Goal: Transaction & Acquisition: Purchase product/service

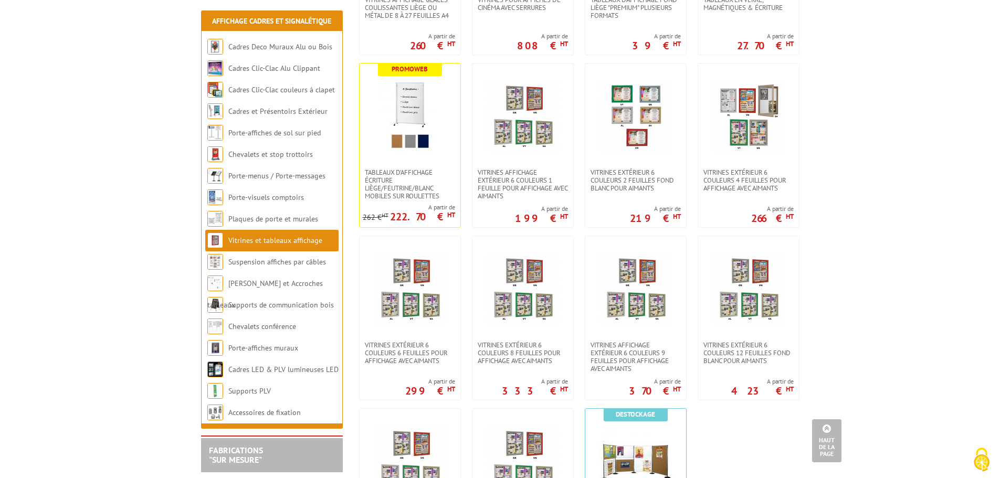
scroll to position [683, 0]
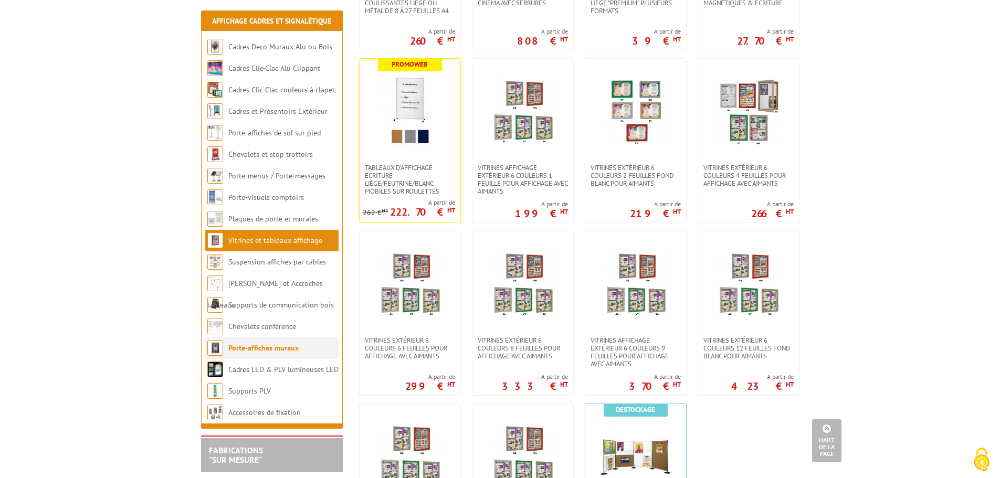
click at [289, 343] on link "Porte-affiches muraux" at bounding box center [263, 347] width 70 height 9
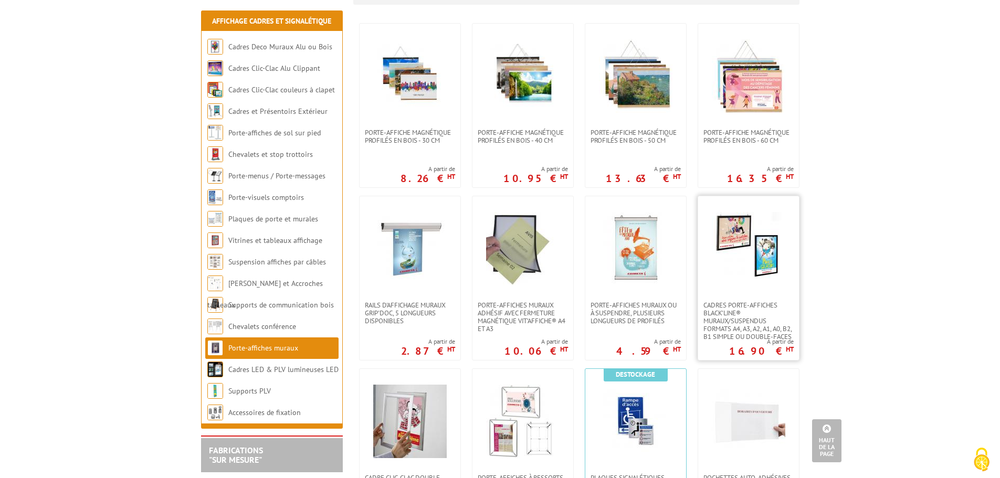
scroll to position [263, 0]
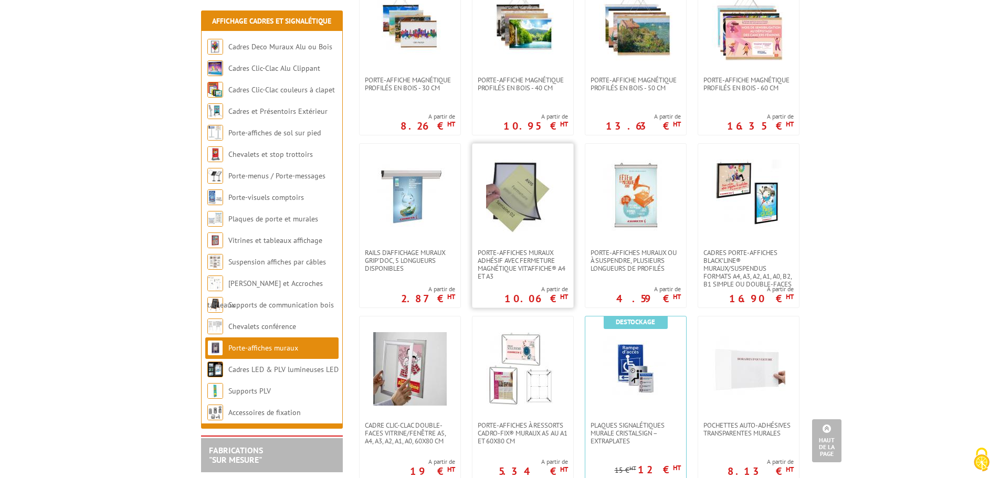
click at [490, 248] on link at bounding box center [523, 196] width 101 height 105
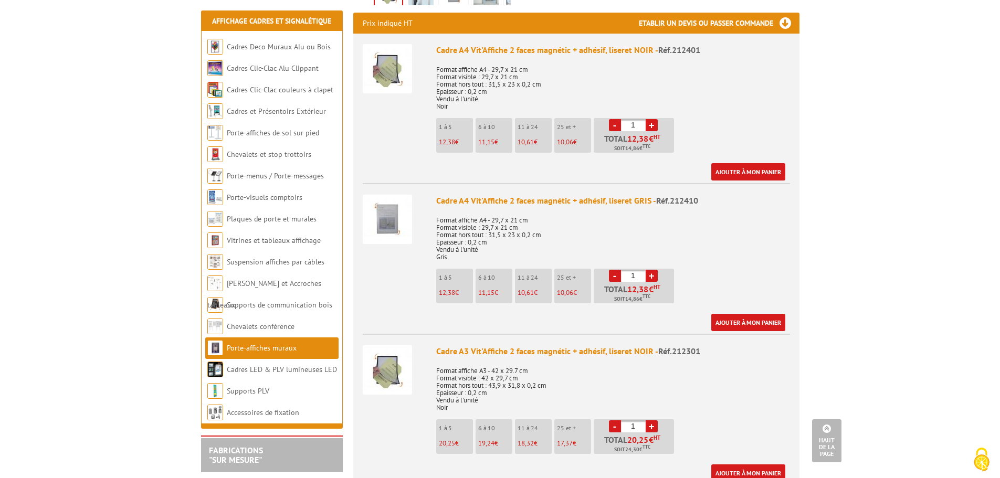
scroll to position [473, 0]
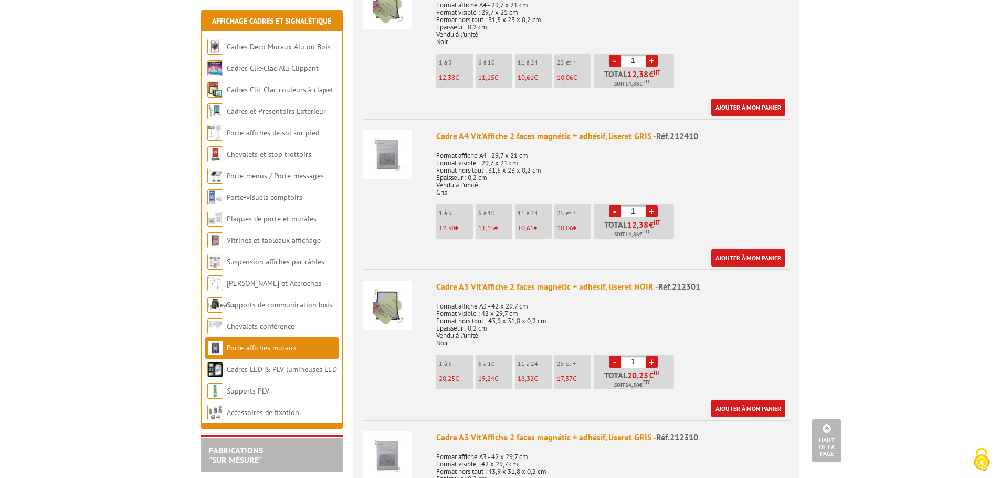
click at [655, 356] on link "+" at bounding box center [652, 362] width 12 height 12
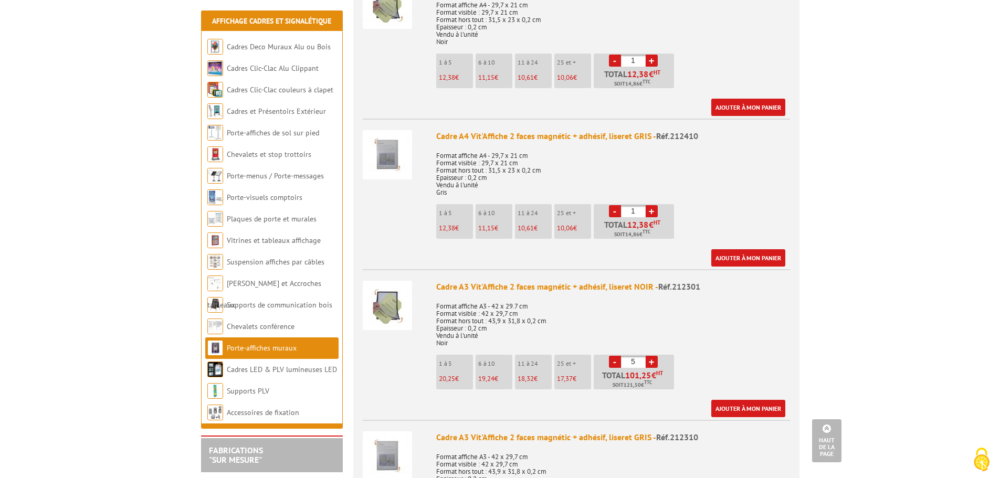
type input "6"
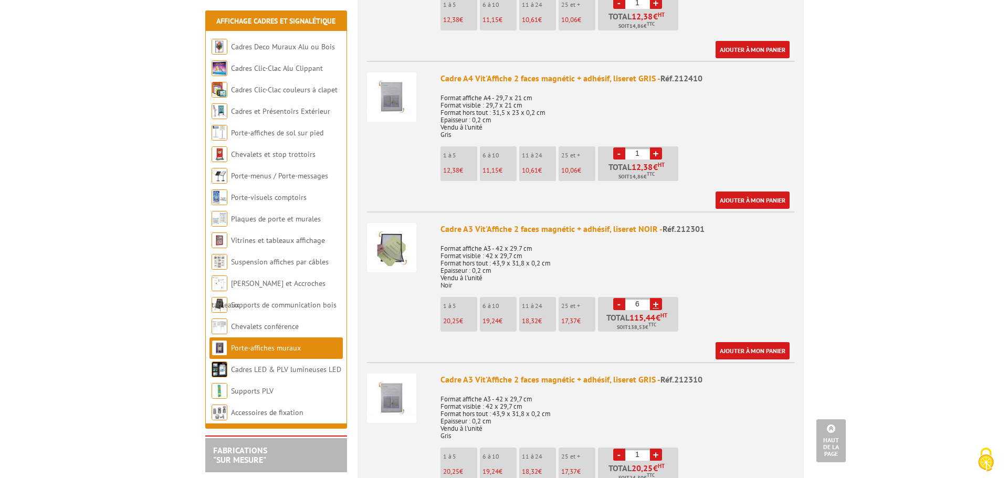
scroll to position [525, 0]
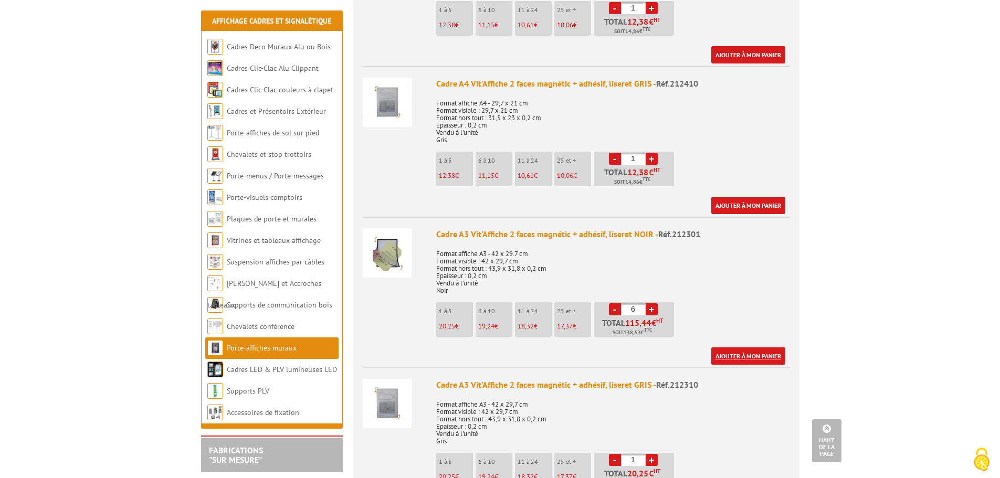
click at [741, 348] on link "Ajouter à mon panier" at bounding box center [749, 356] width 74 height 17
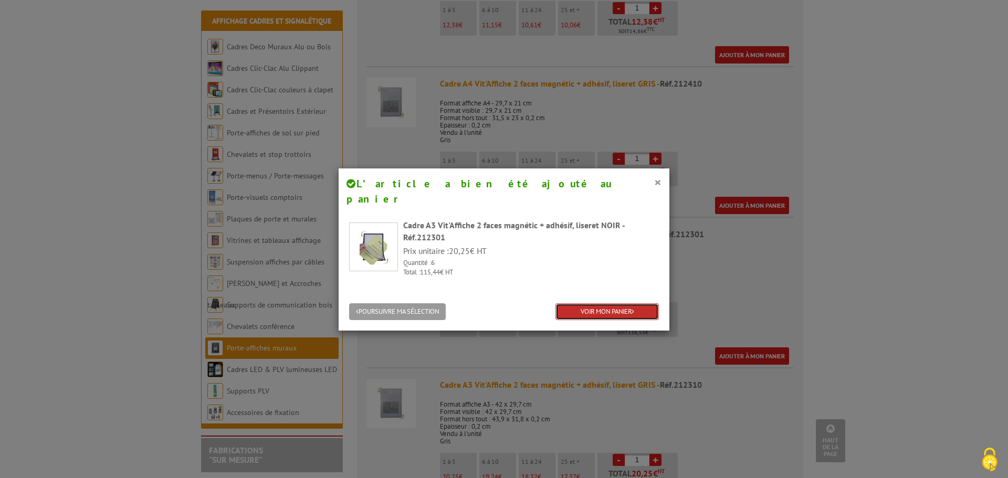
click at [621, 304] on link "VOIR MON PANIER" at bounding box center [607, 312] width 103 height 17
